Goal: Task Accomplishment & Management: Manage account settings

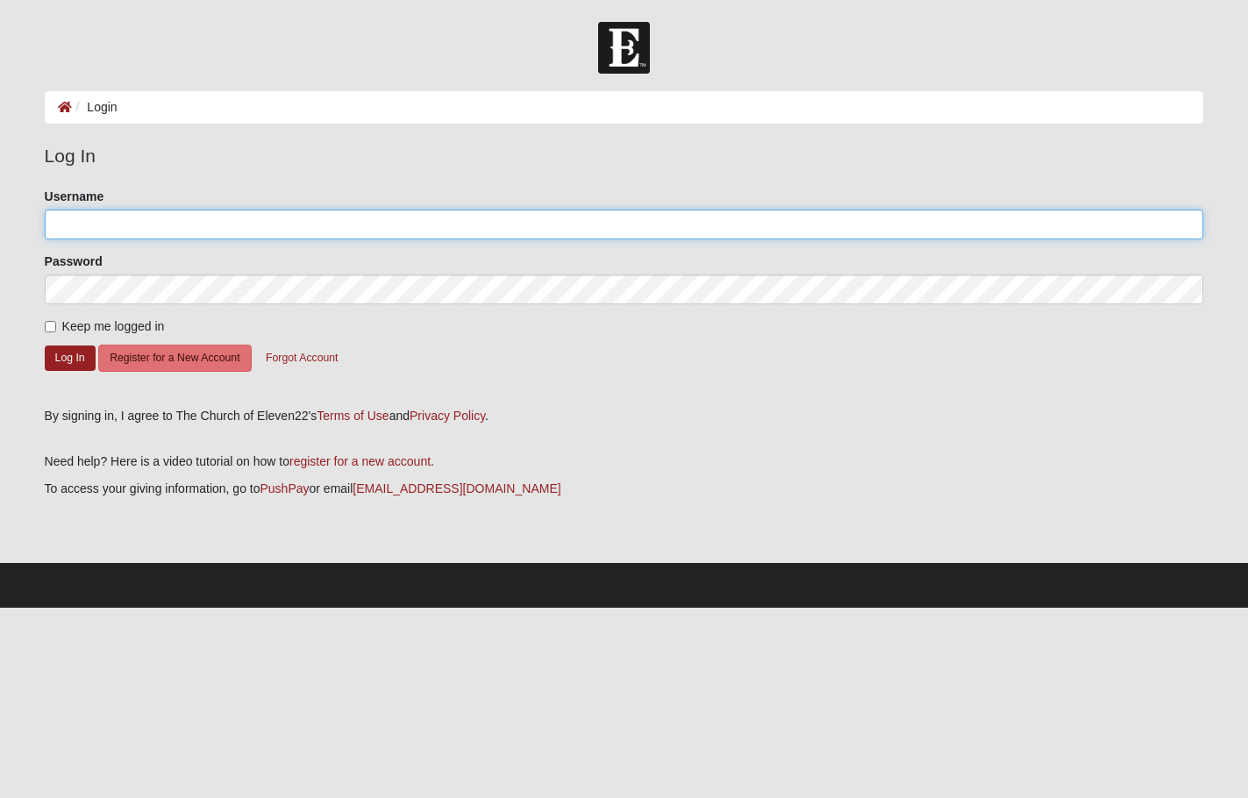
type input "a.carroll"
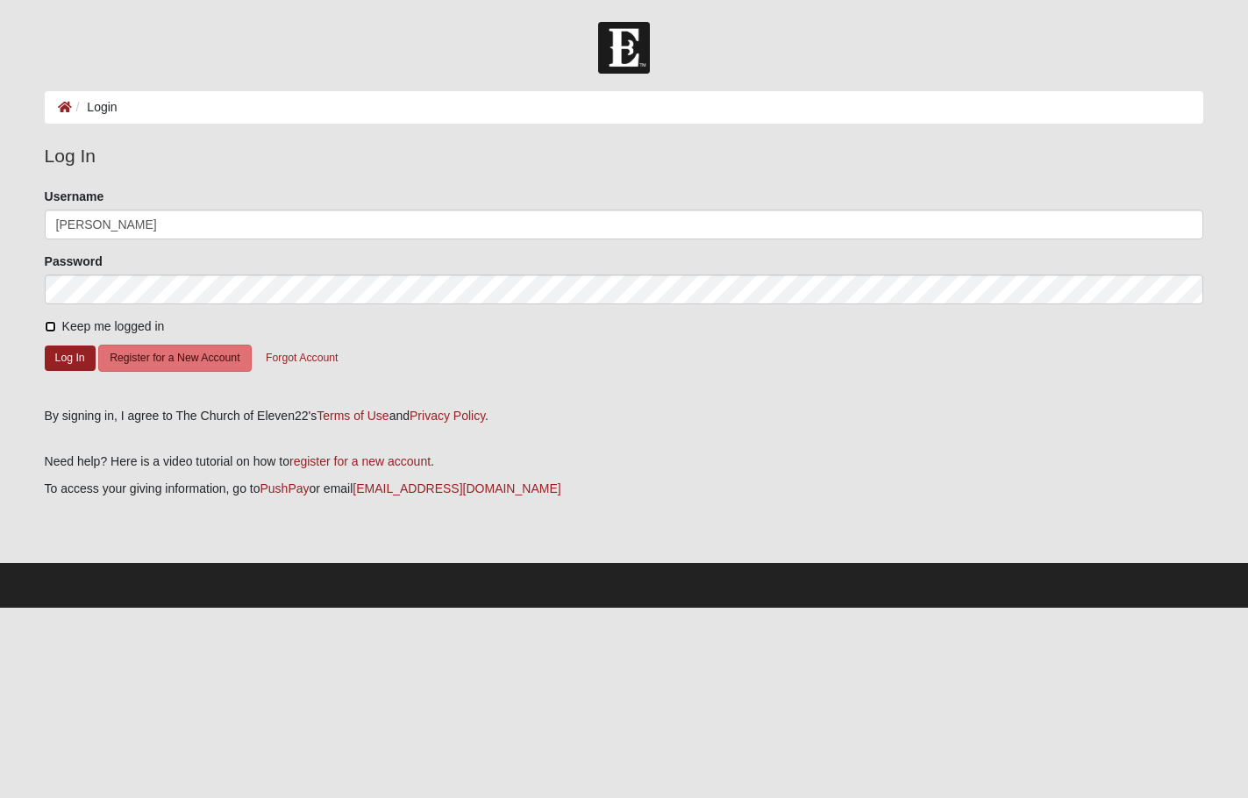
click at [45, 323] on input "Keep me logged in" at bounding box center [50, 326] width 11 height 11
checkbox input "true"
click at [58, 347] on button "Log In" at bounding box center [70, 358] width 51 height 25
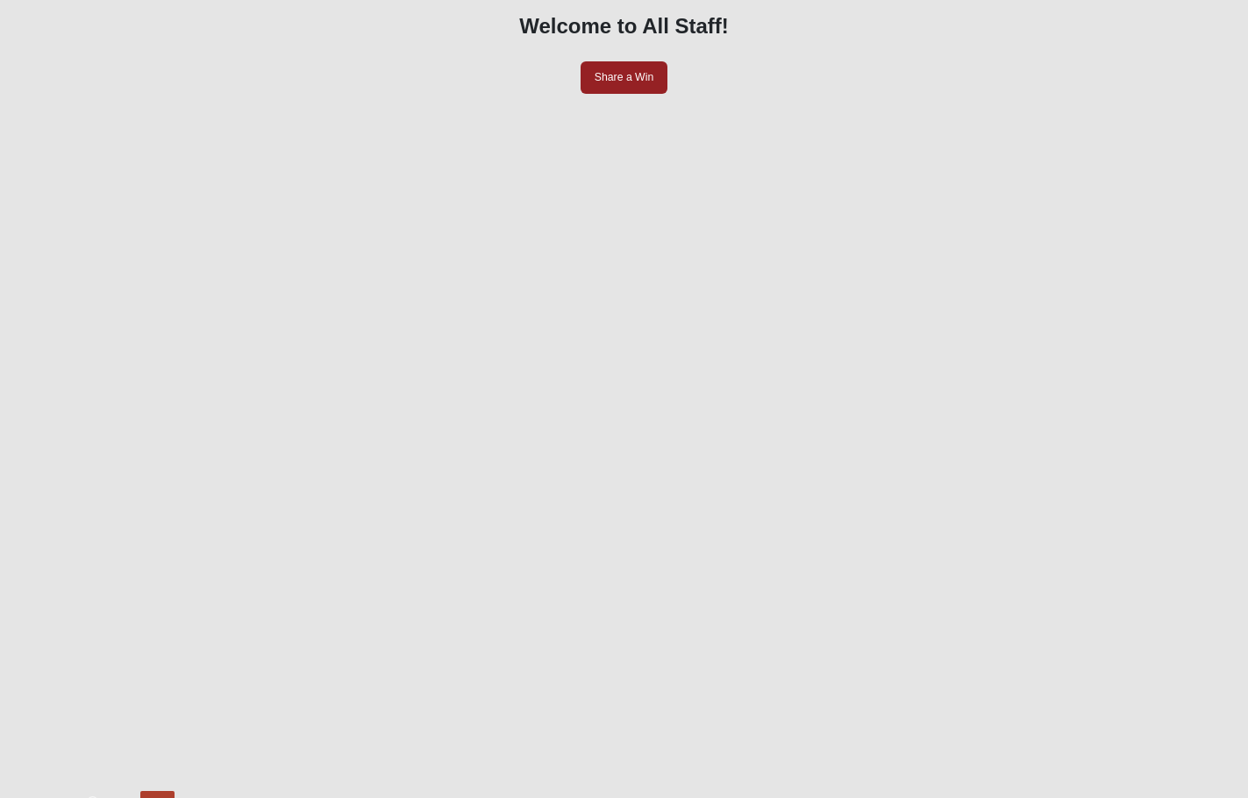
scroll to position [180, 0]
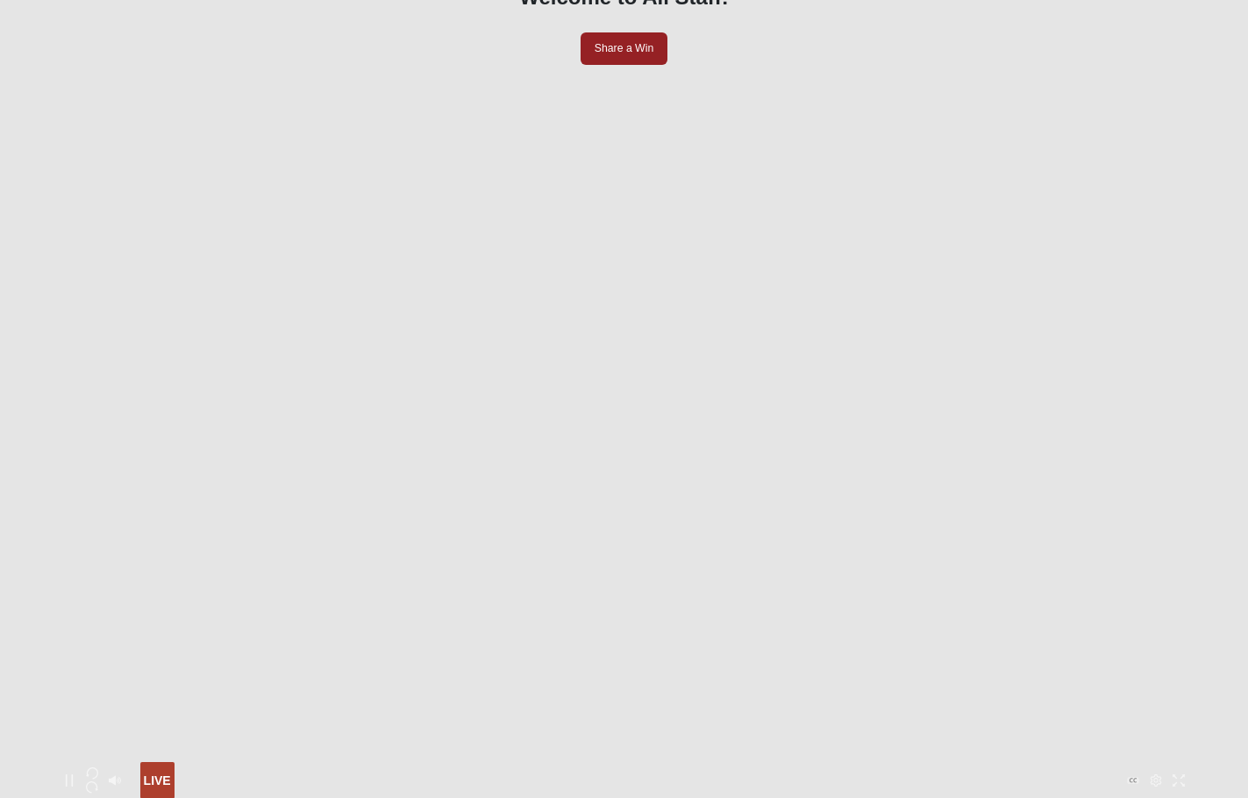
click at [75, 775] on icon "Pause" at bounding box center [69, 781] width 12 height 12
click at [72, 775] on icon "Play" at bounding box center [68, 781] width 7 height 12
click at [219, 771] on div "LIVE" at bounding box center [205, 780] width 27 height 19
